Goal: Information Seeking & Learning: Understand process/instructions

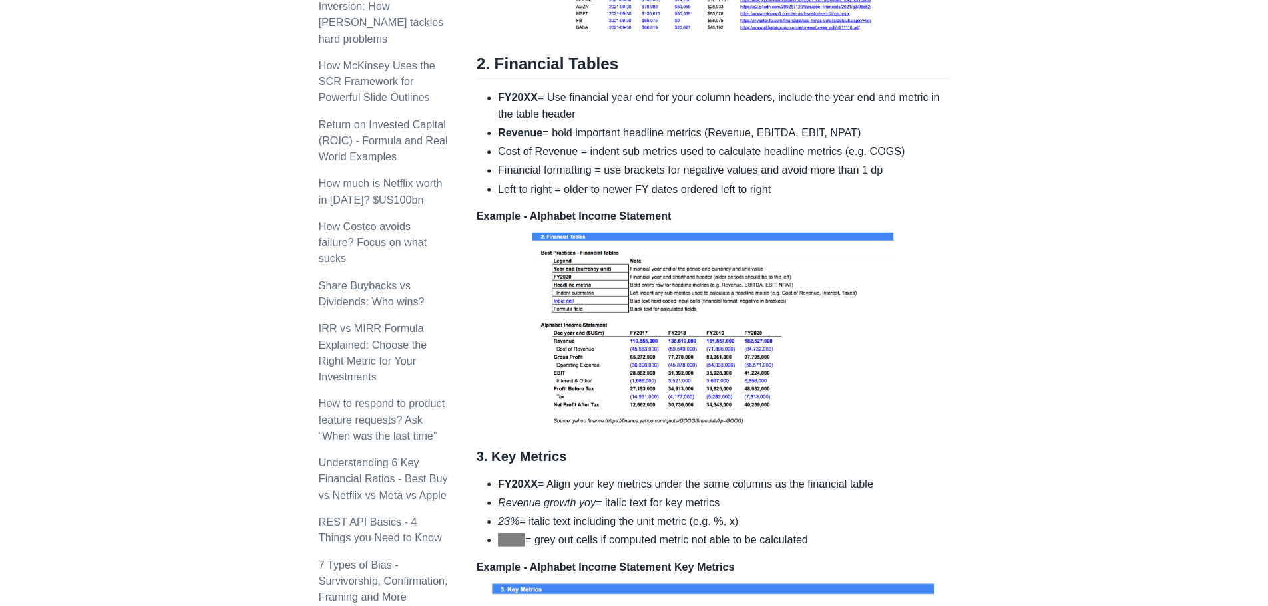
scroll to position [532, 0]
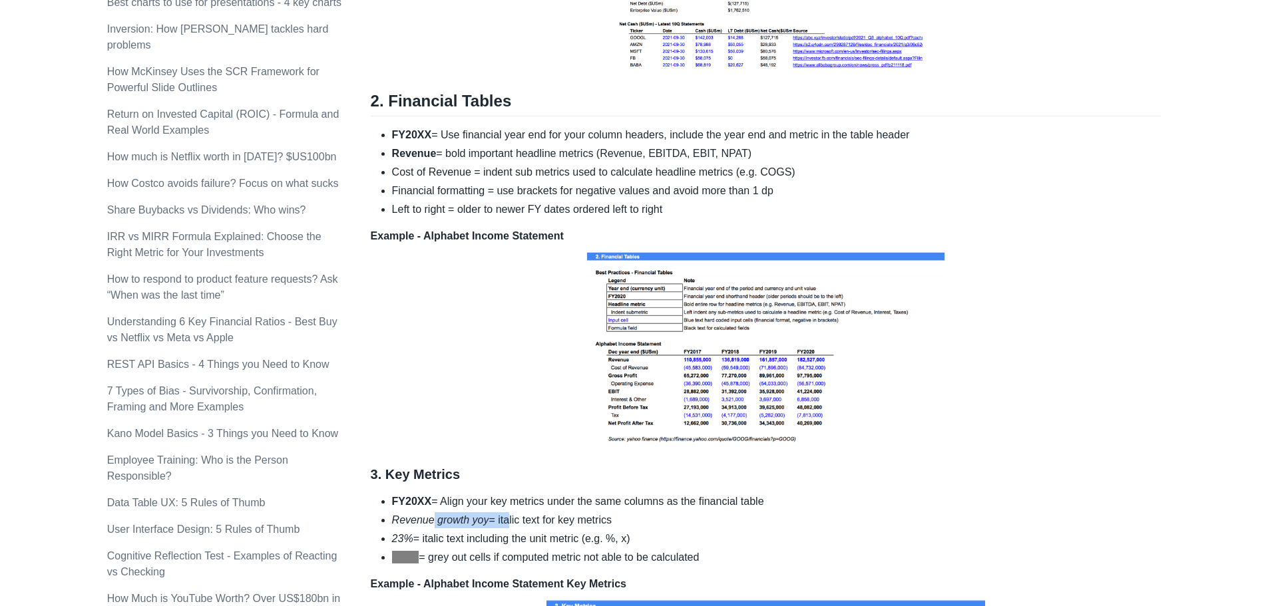
drag, startPoint x: 429, startPoint y: 519, endPoint x: 504, endPoint y: 526, distance: 76.2
click at [504, 526] on li "Revenue growth yoy = italic text for key metrics" at bounding box center [776, 520] width 769 height 16
click at [581, 526] on li "Revenue growth yoy = italic text for key metrics" at bounding box center [776, 520] width 769 height 16
drag, startPoint x: 554, startPoint y: 516, endPoint x: 508, endPoint y: 515, distance: 46.6
click at [508, 515] on li "Revenue growth yoy = italic text for key metrics" at bounding box center [776, 520] width 769 height 16
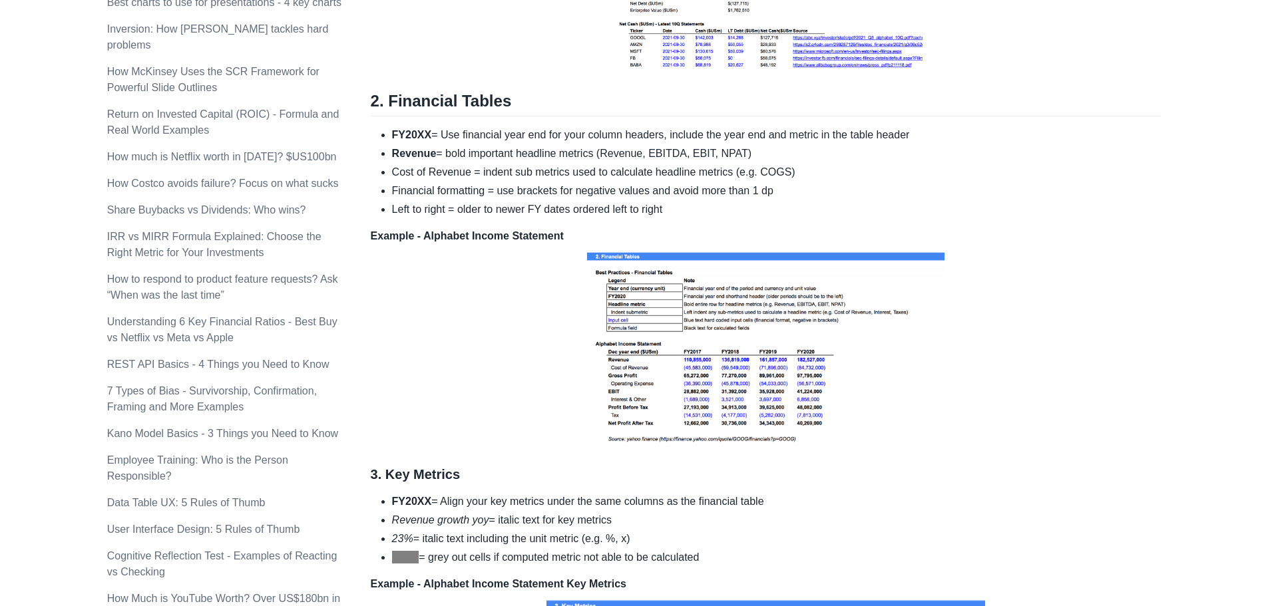
click at [446, 510] on ul "FY20XX = Align your key metrics under the same columns as the financial table R…" at bounding box center [766, 530] width 791 height 72
drag, startPoint x: 485, startPoint y: 561, endPoint x: 630, endPoint y: 556, distance: 144.5
click at [603, 560] on li "Grey = grey out cells if computed metric not able to be calculated" at bounding box center [776, 558] width 769 height 16
click at [680, 562] on li "Grey = grey out cells if computed metric not able to be calculated" at bounding box center [776, 558] width 769 height 16
click at [728, 564] on li "Grey = grey out cells if computed metric not able to be calculated" at bounding box center [776, 558] width 769 height 16
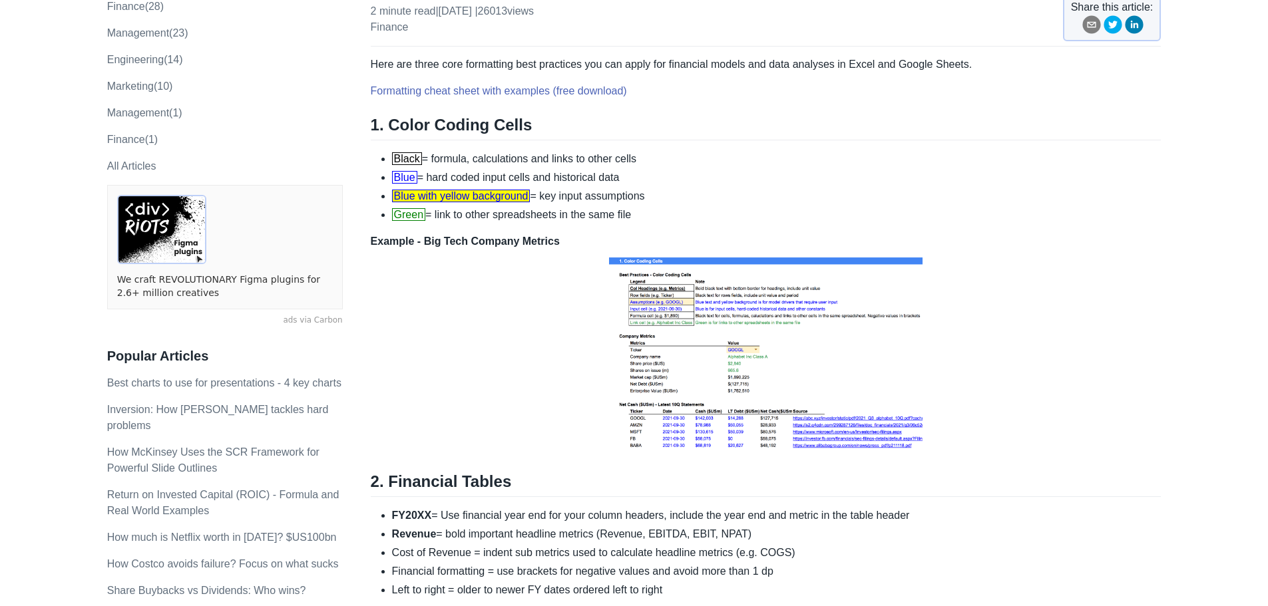
scroll to position [133, 0]
